Goal: Information Seeking & Learning: Learn about a topic

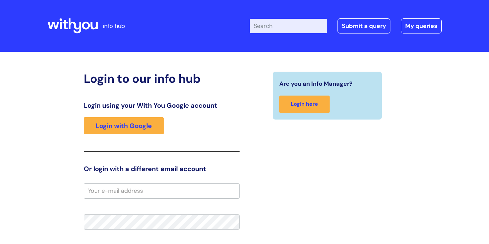
click at [269, 29] on input "Enter your search term here..." at bounding box center [288, 26] width 77 height 14
click at [305, 26] on input "family" at bounding box center [288, 26] width 77 height 14
type input "f"
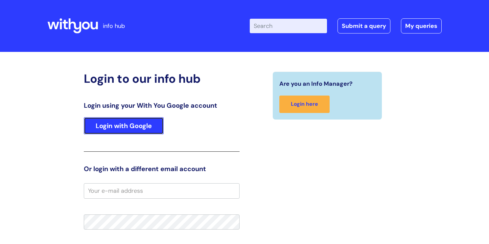
click at [107, 129] on link "Login with Google" at bounding box center [124, 125] width 80 height 17
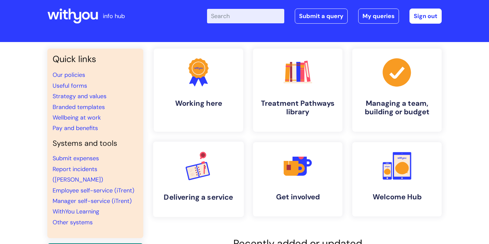
scroll to position [10, 0]
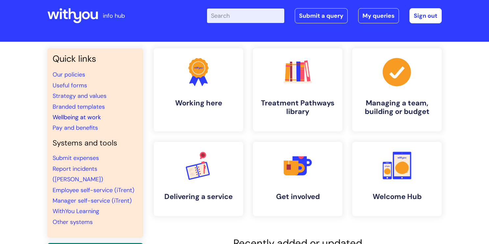
click at [84, 118] on link "Wellbeing at work" at bounding box center [77, 117] width 48 height 8
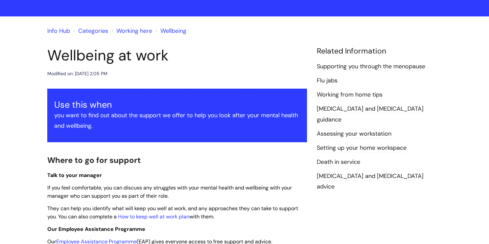
scroll to position [42, 0]
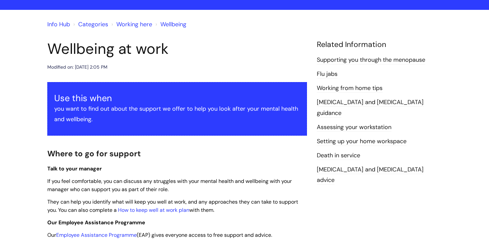
click at [338, 123] on link "Assessing your workstation" at bounding box center [354, 127] width 75 height 9
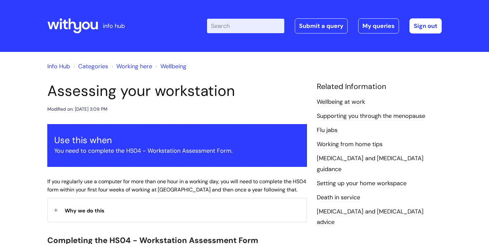
click at [346, 104] on link "Wellbeing at work" at bounding box center [341, 102] width 48 height 9
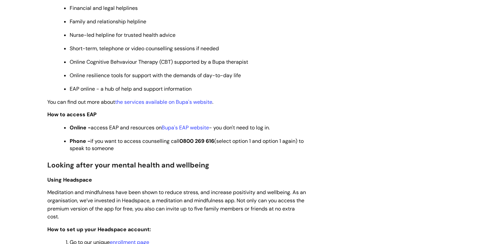
scroll to position [363, 0]
click at [189, 131] on link "Bupa's EAP website" at bounding box center [185, 127] width 47 height 7
